Goal: Task Accomplishment & Management: Manage account settings

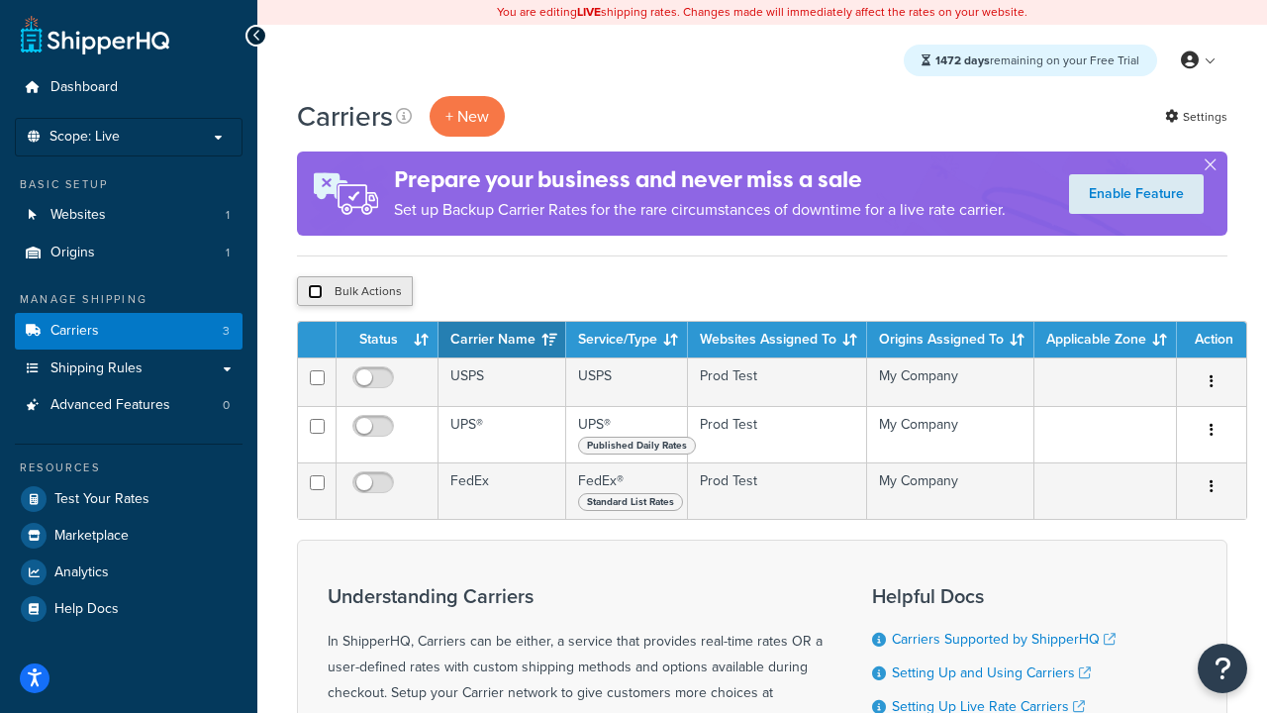
click at [315, 291] on input "checkbox" at bounding box center [315, 291] width 15 height 15
checkbox input "true"
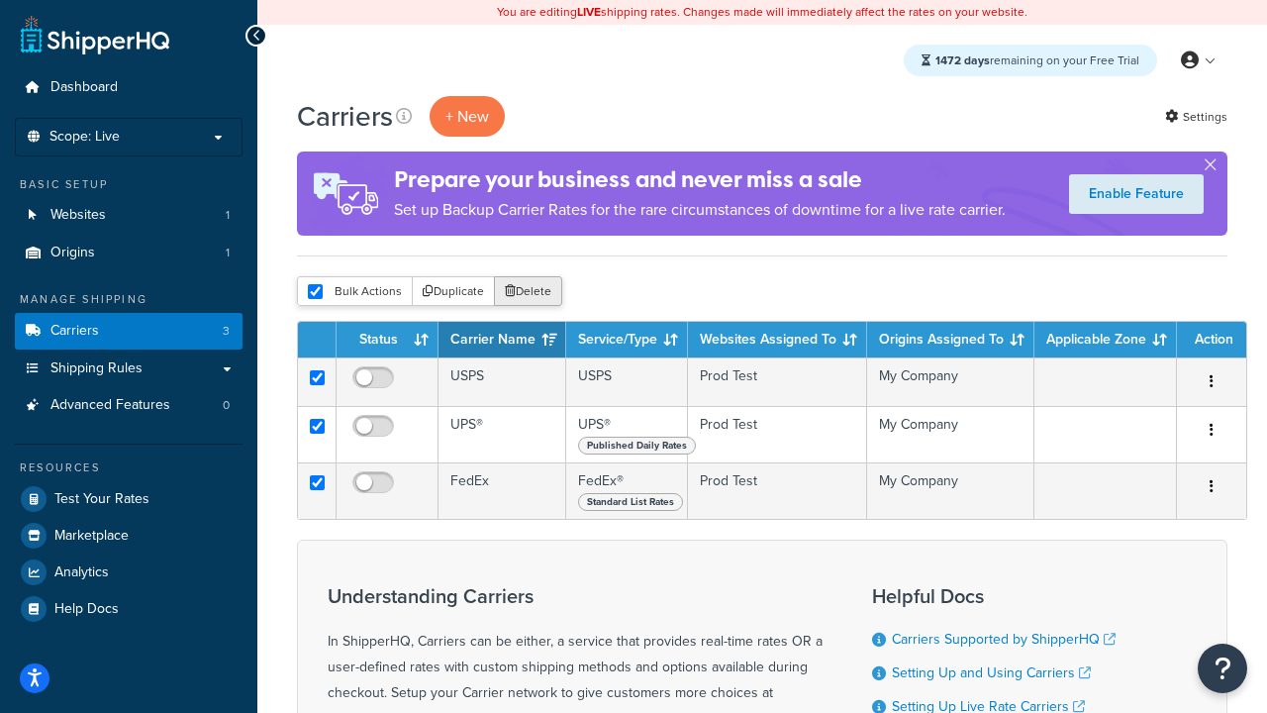
click at [526, 291] on button "Delete" at bounding box center [528, 291] width 68 height 30
